Goal: Communication & Community: Answer question/provide support

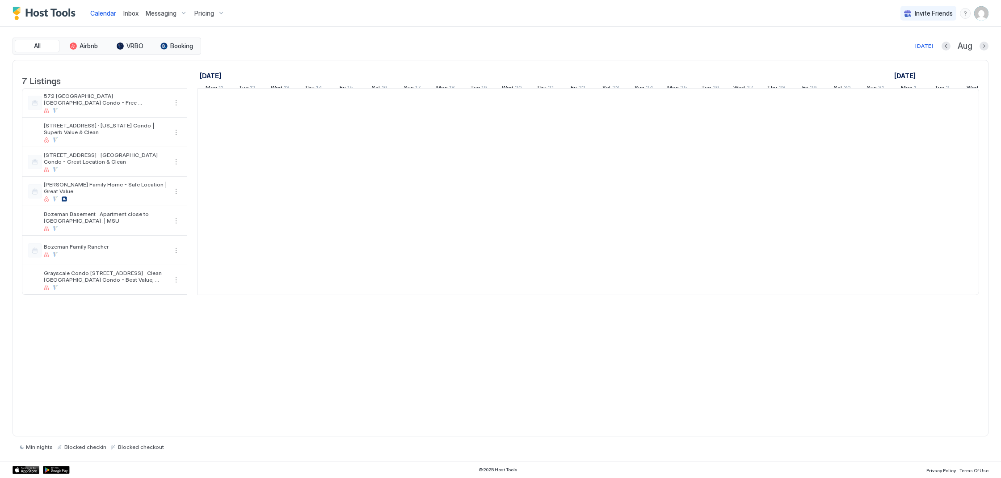
scroll to position [0, 497]
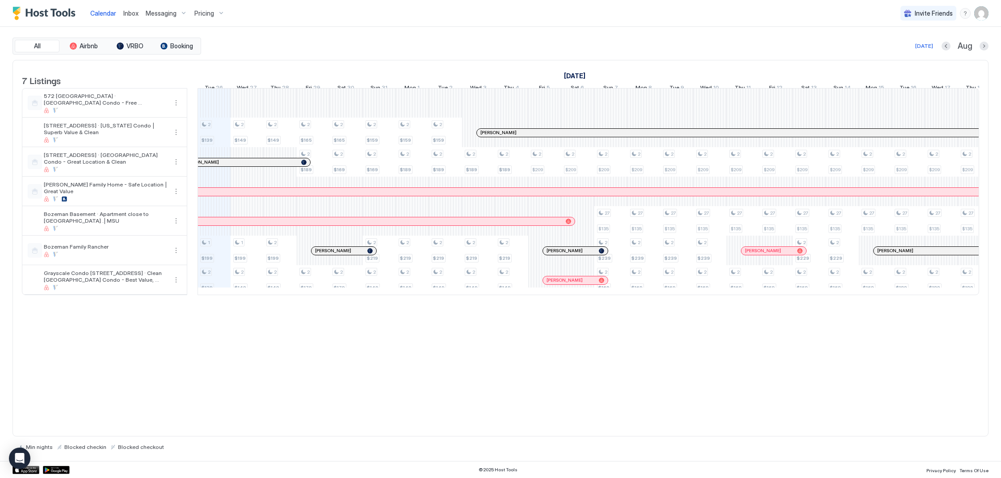
click at [130, 14] on span "Inbox" at bounding box center [130, 13] width 15 height 8
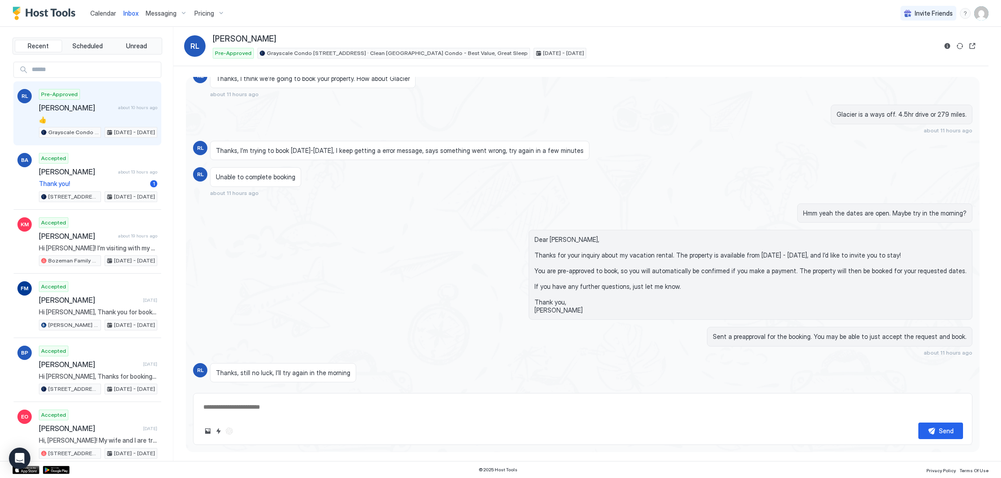
scroll to position [110, 0]
click at [96, 163] on div "Accepted [PERSON_NAME] about 13 hours ago Thank you! [STREET_ADDRESS] · [GEOGRA…" at bounding box center [98, 177] width 118 height 49
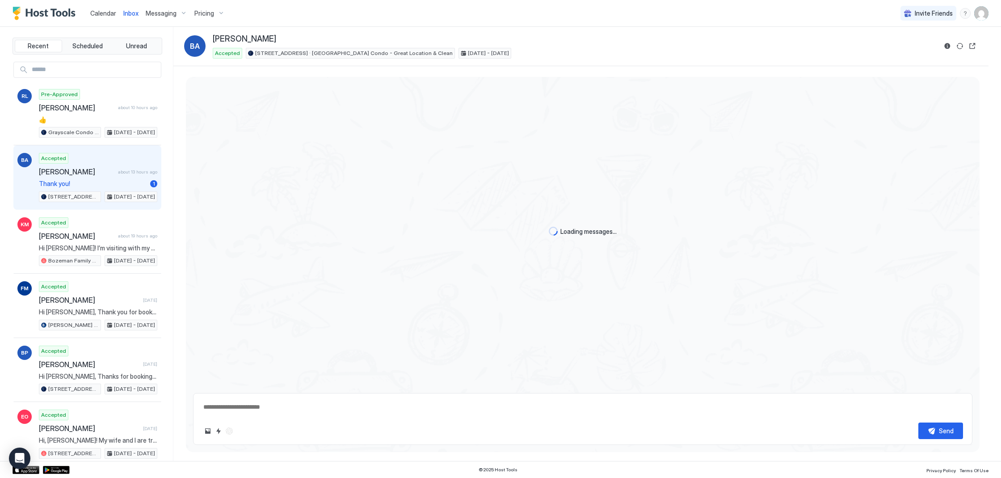
scroll to position [137, 0]
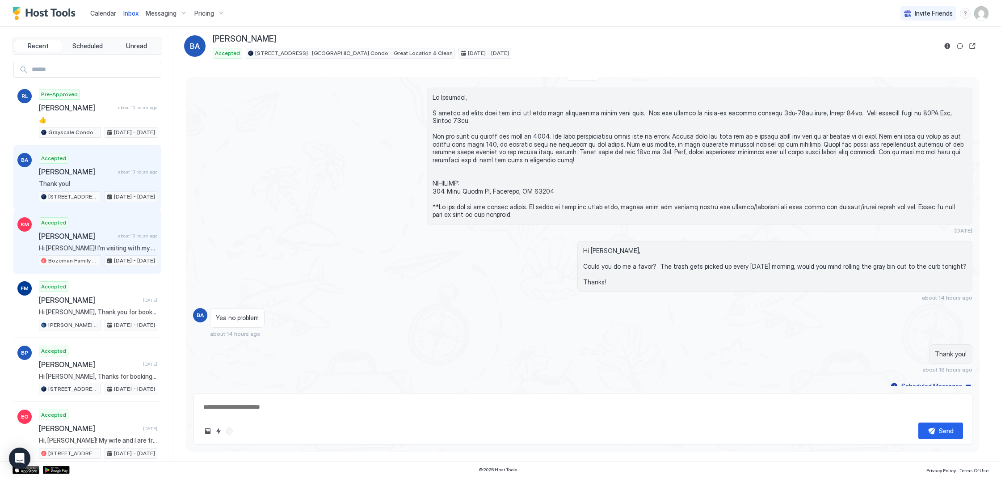
click at [99, 227] on div "Accepted [PERSON_NAME] about 19 hours ago Hi [PERSON_NAME]! I’m visiting with m…" at bounding box center [98, 241] width 118 height 49
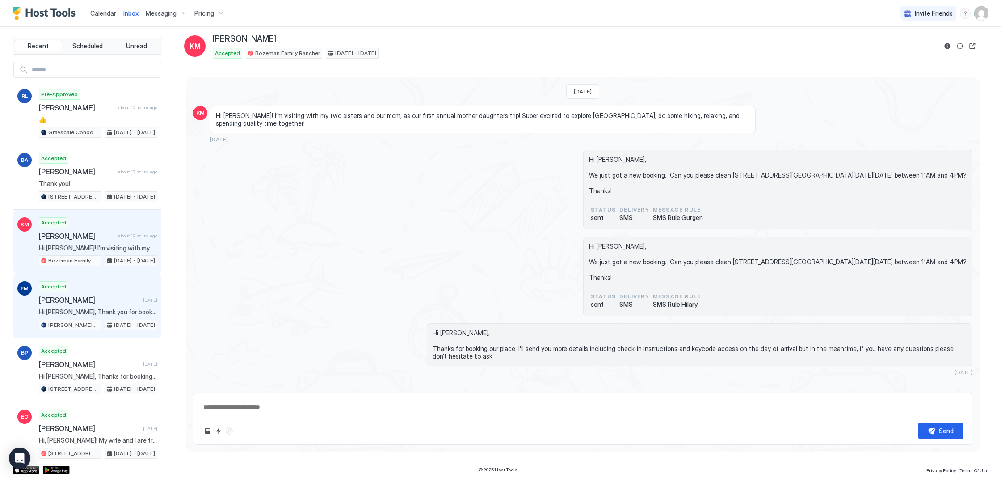
scroll to position [708, 0]
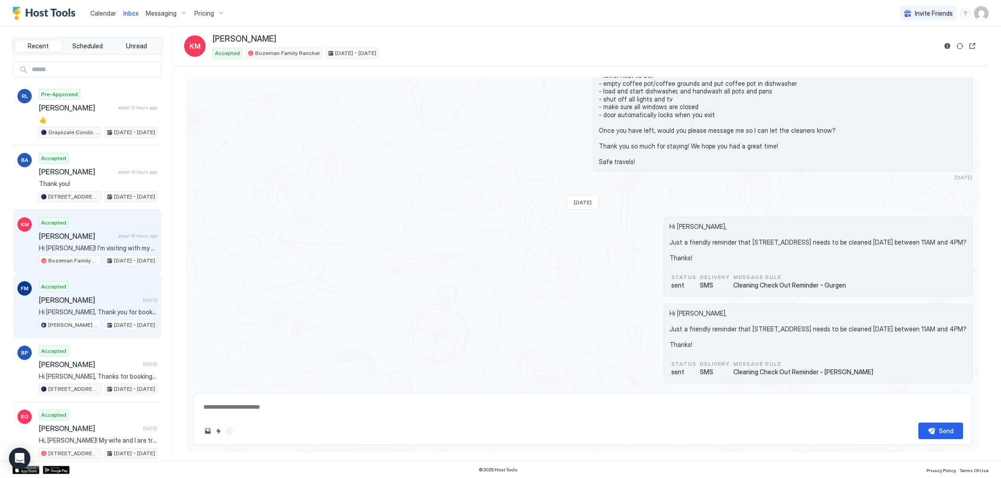
click at [127, 283] on div "Accepted [PERSON_NAME] [DATE] Hi [PERSON_NAME], Thank you for booking our place…" at bounding box center [98, 305] width 118 height 49
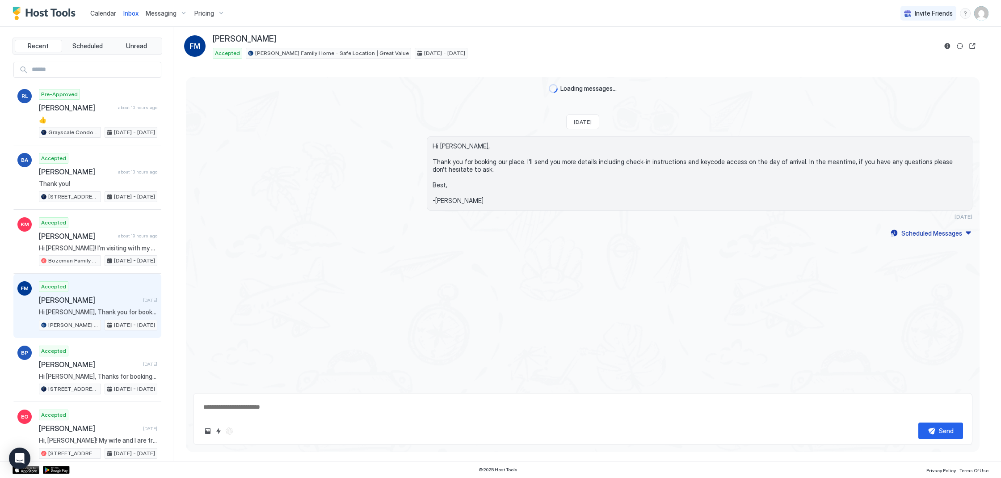
type textarea "*"
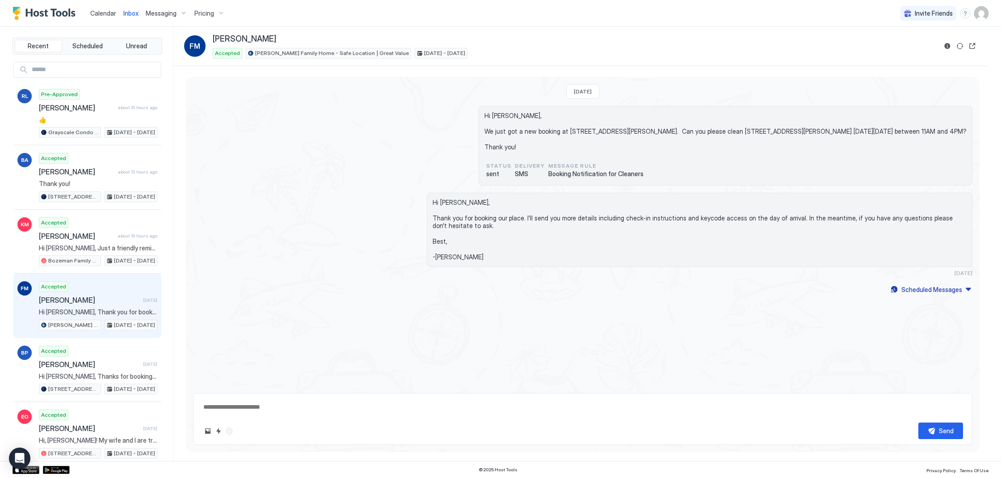
click at [103, 12] on span "Calendar" at bounding box center [103, 13] width 26 height 8
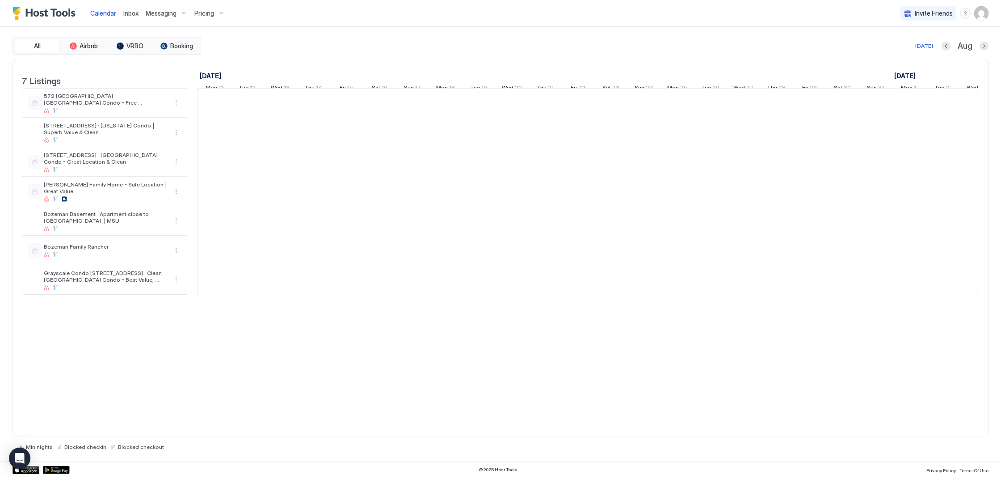
scroll to position [0, 497]
